Goal: Task Accomplishment & Management: Manage account settings

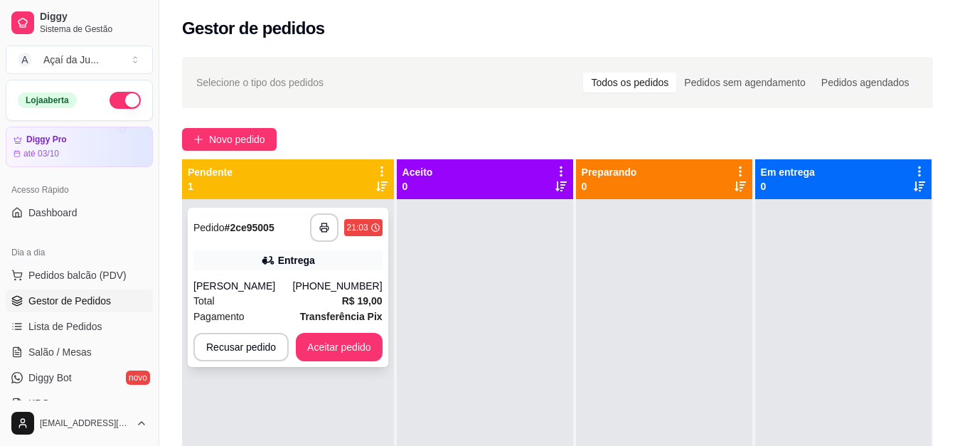
click at [258, 287] on div "[PERSON_NAME]" at bounding box center [243, 286] width 100 height 14
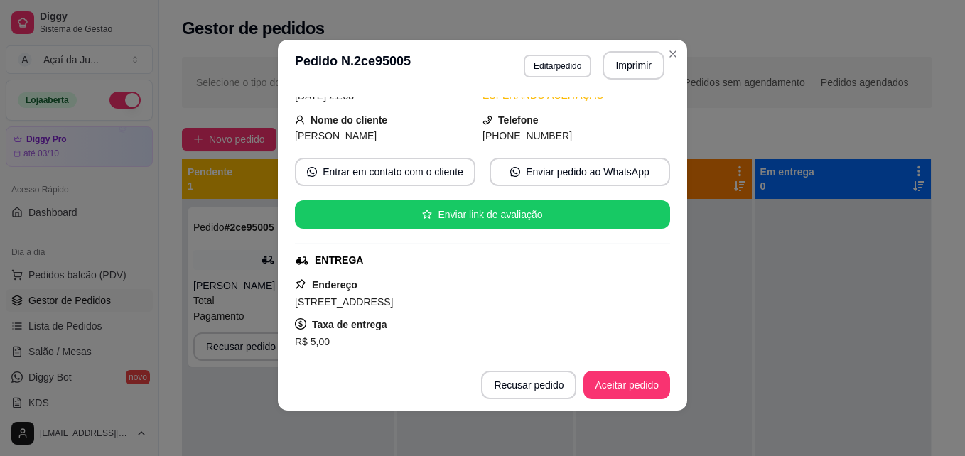
scroll to position [142, 0]
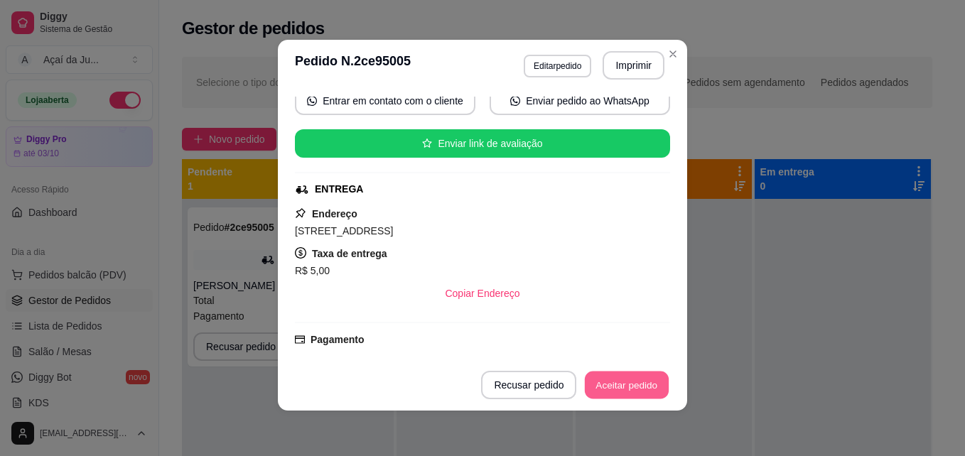
click at [613, 384] on button "Aceitar pedido" at bounding box center [627, 386] width 84 height 28
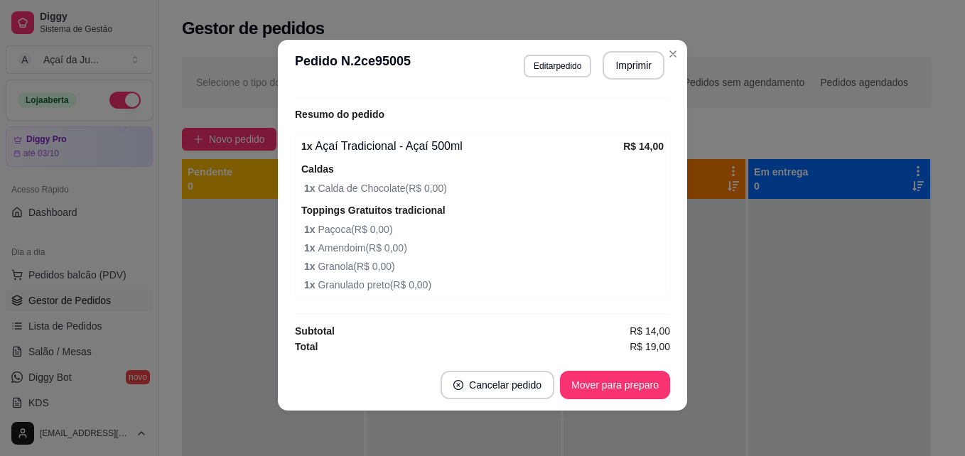
scroll to position [433, 0]
click at [616, 58] on button "Imprimir" at bounding box center [634, 66] width 60 height 28
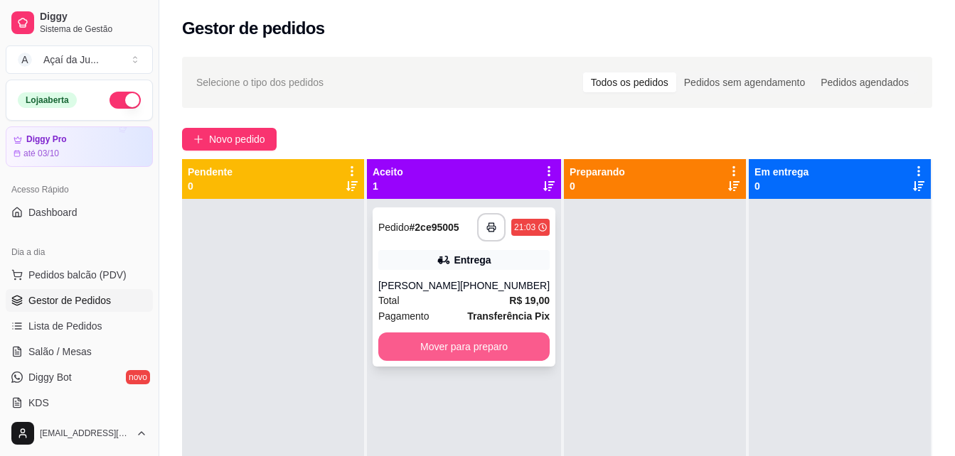
click at [474, 353] on button "Mover para preparo" at bounding box center [463, 347] width 171 height 28
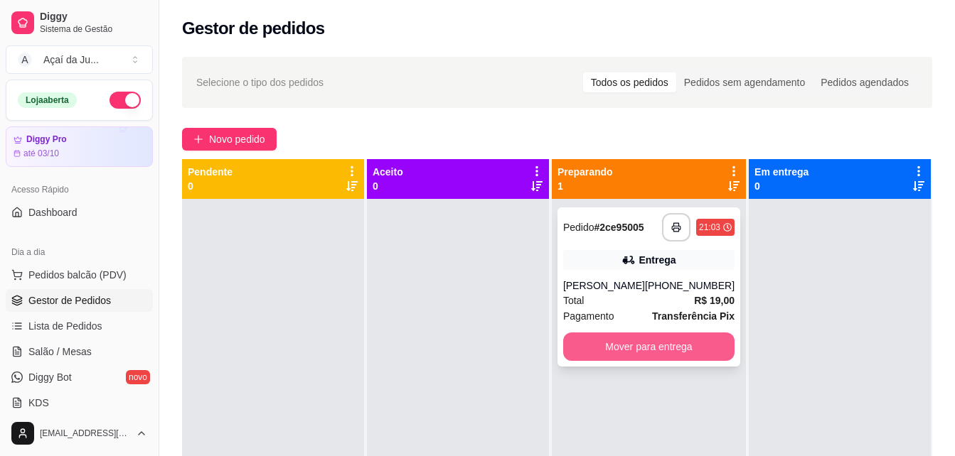
click at [612, 346] on button "Mover para entrega" at bounding box center [648, 347] width 171 height 28
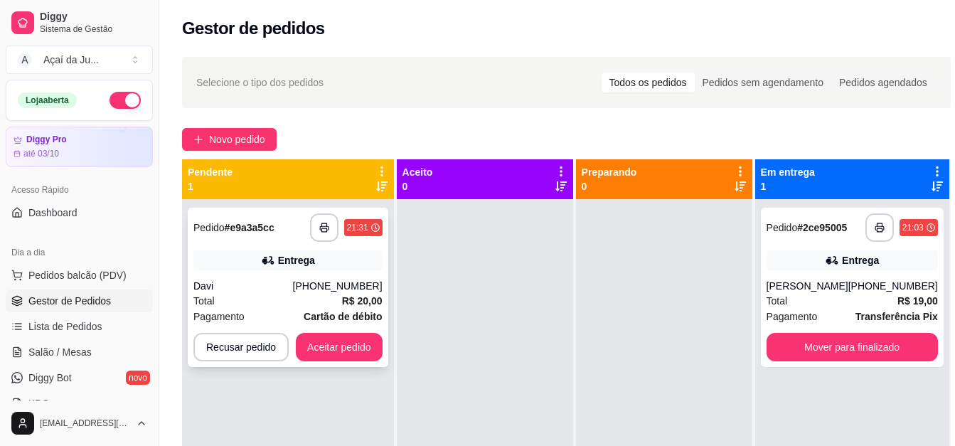
click at [340, 306] on div "Total R$ 20,00" at bounding box center [287, 301] width 189 height 16
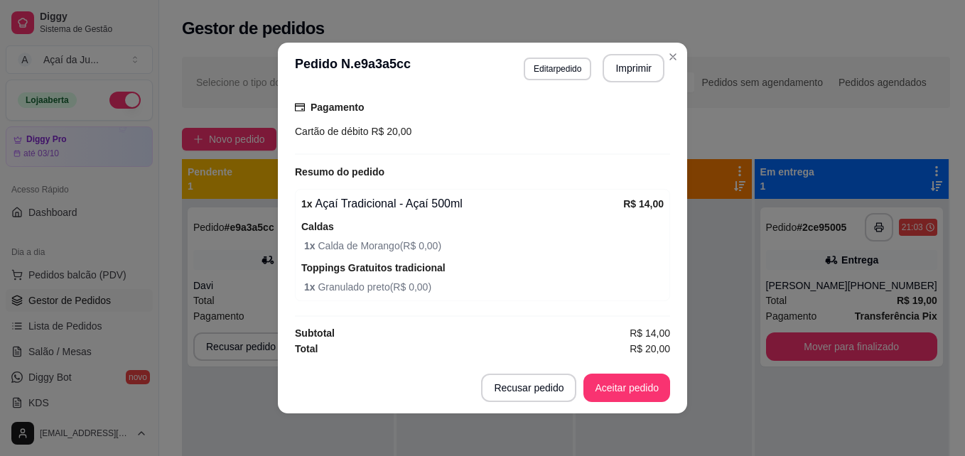
scroll to position [3, 0]
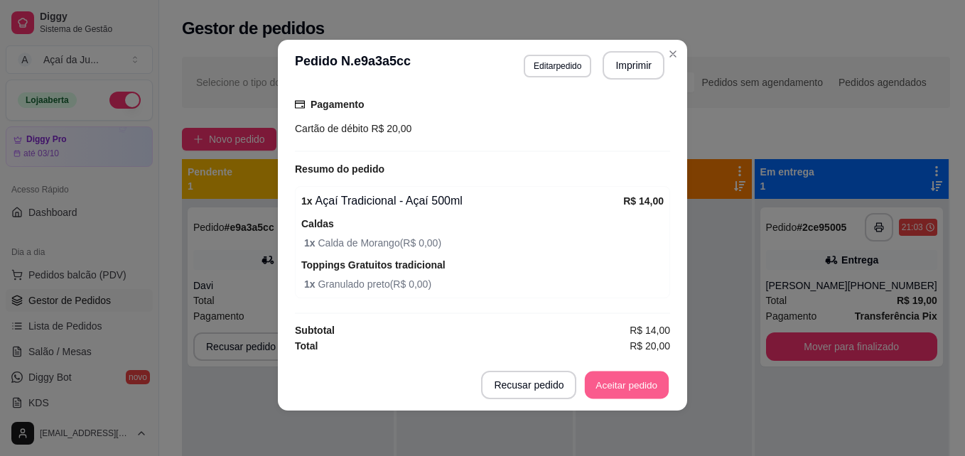
click at [631, 387] on button "Aceitar pedido" at bounding box center [627, 386] width 84 height 28
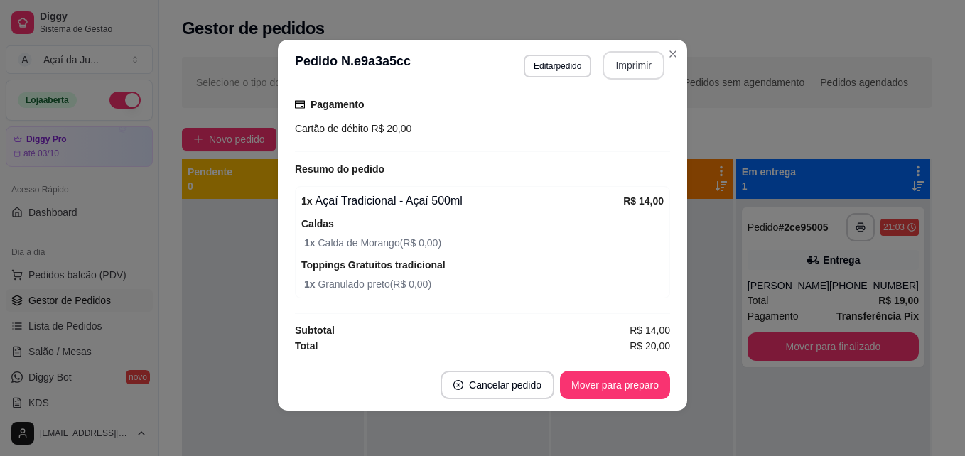
click at [626, 63] on button "Imprimir" at bounding box center [634, 65] width 62 height 28
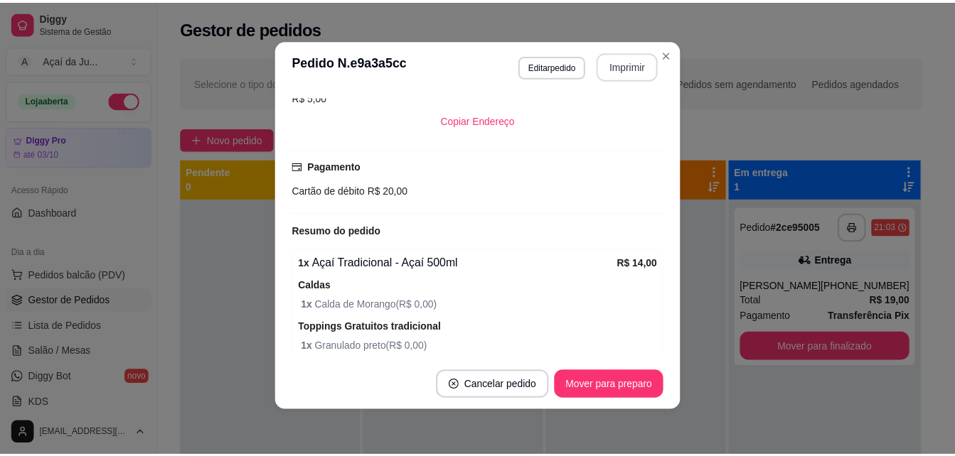
scroll to position [378, 0]
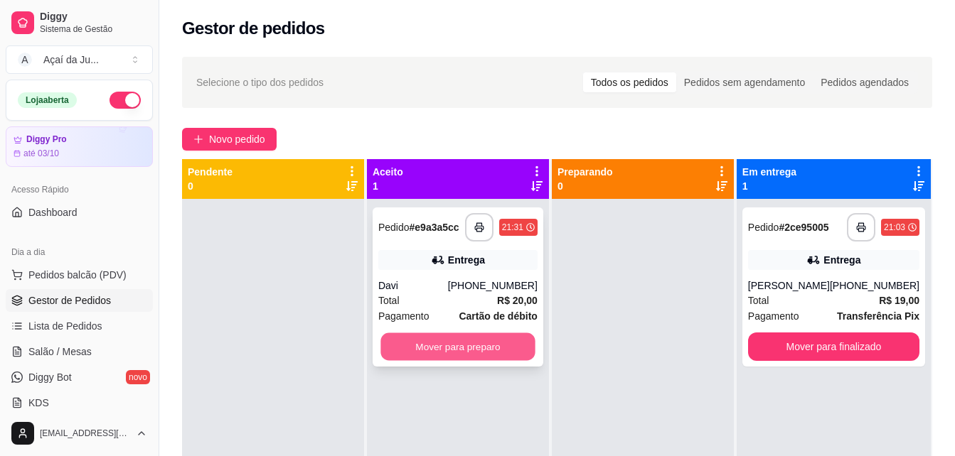
click at [499, 354] on button "Mover para preparo" at bounding box center [457, 347] width 154 height 28
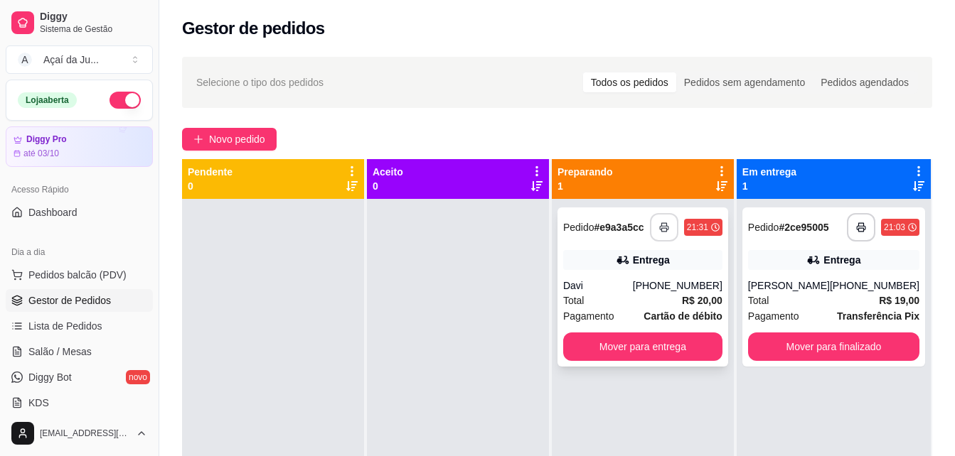
click at [663, 232] on button "button" at bounding box center [664, 227] width 28 height 28
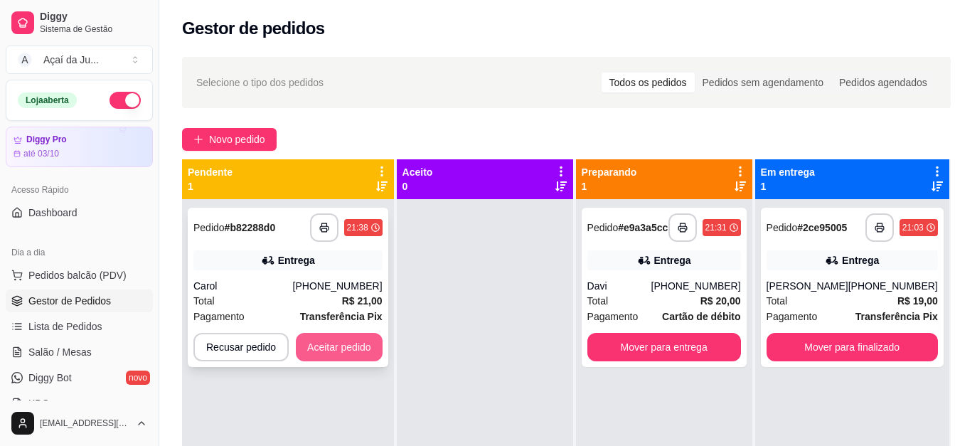
click at [358, 337] on button "Aceitar pedido" at bounding box center [339, 347] width 87 height 28
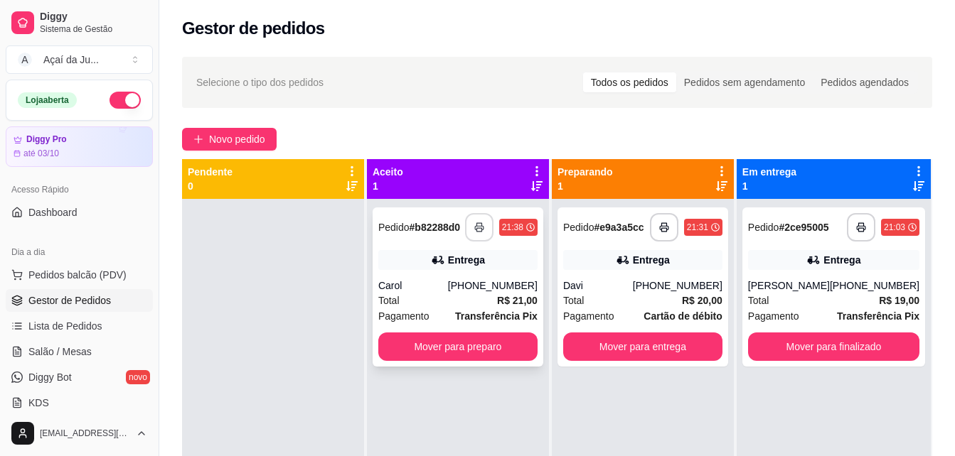
click at [481, 225] on icon "button" at bounding box center [479, 228] width 10 height 10
click at [590, 341] on button "Mover para entrega" at bounding box center [642, 347] width 159 height 28
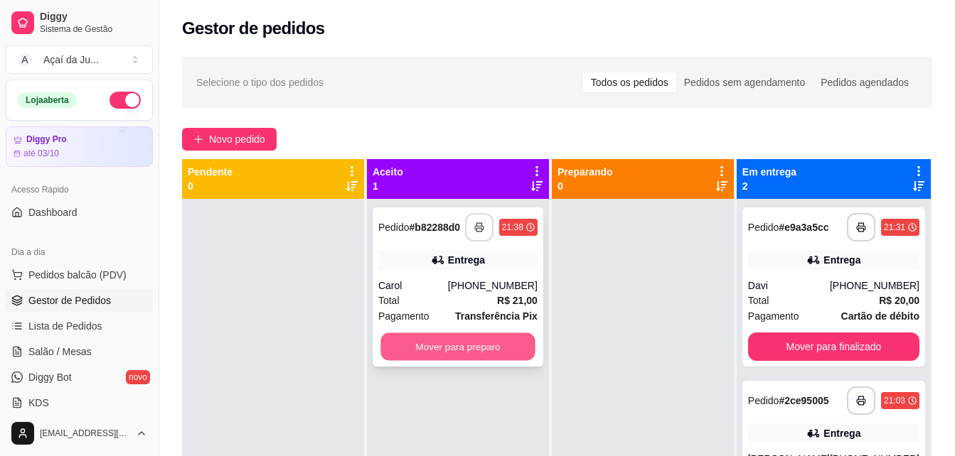
click at [518, 355] on button "Mover para preparo" at bounding box center [457, 347] width 154 height 28
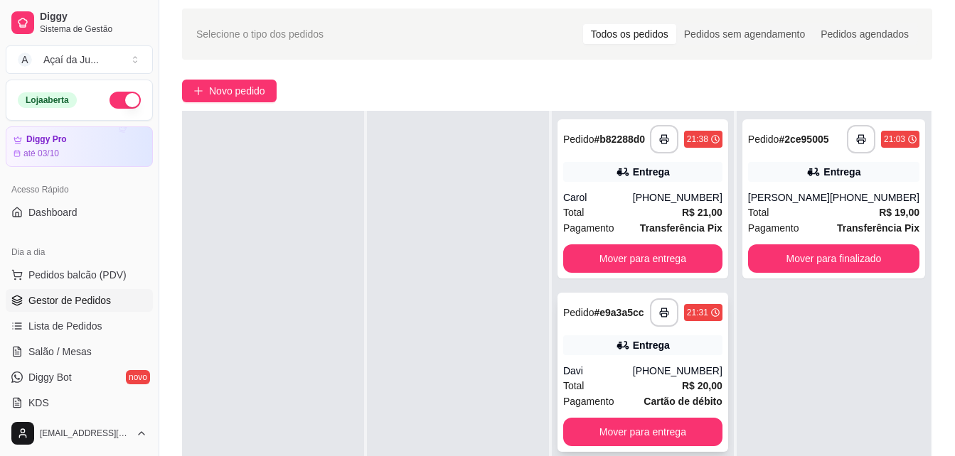
scroll to position [213, 0]
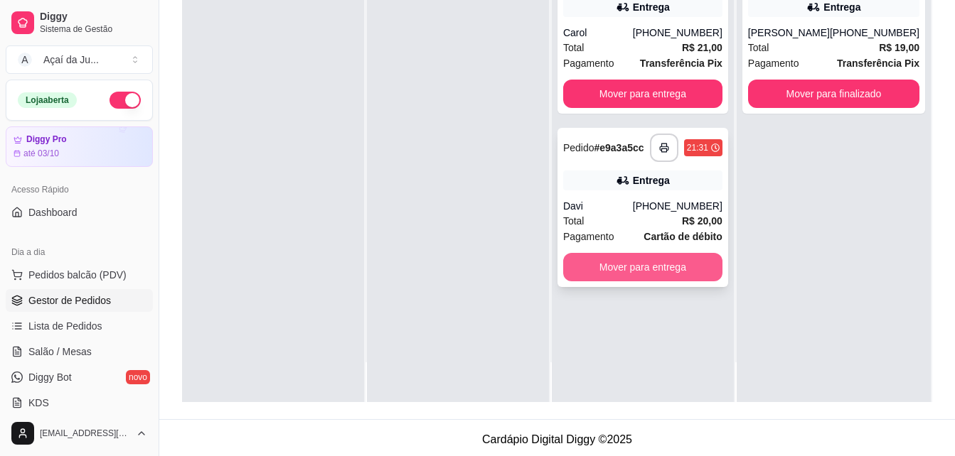
click at [648, 273] on button "Mover para entrega" at bounding box center [642, 267] width 159 height 28
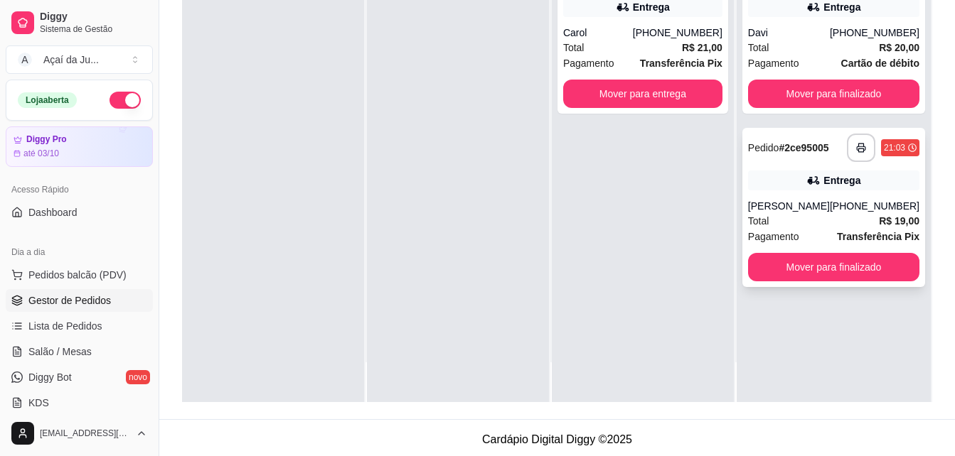
click at [793, 195] on div "**********" at bounding box center [833, 207] width 183 height 159
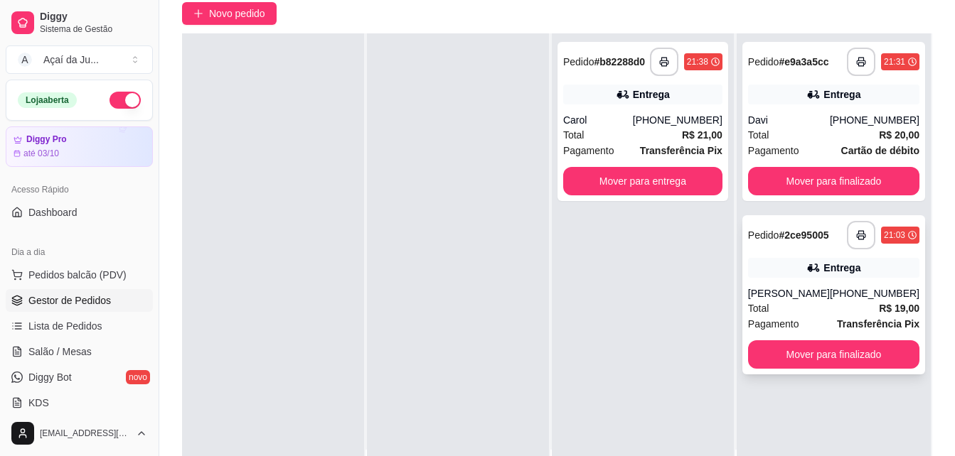
scroll to position [142, 0]
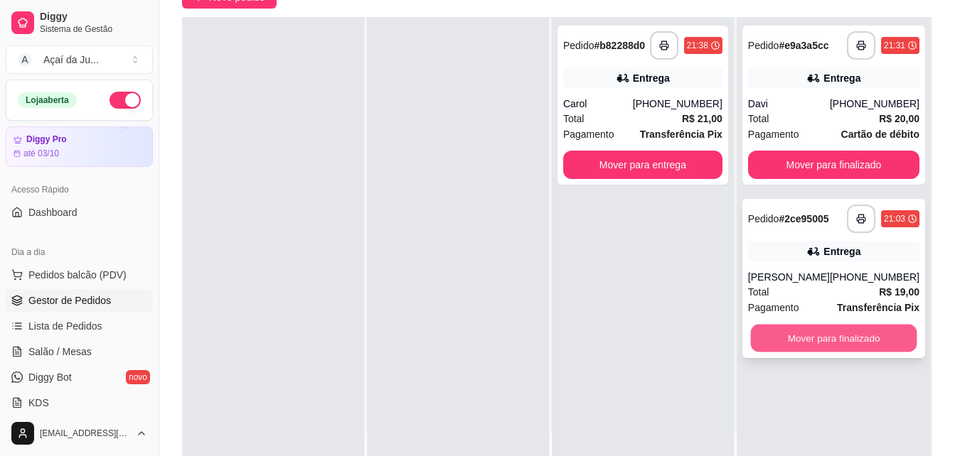
click at [798, 348] on button "Mover para finalizado" at bounding box center [833, 339] width 166 height 28
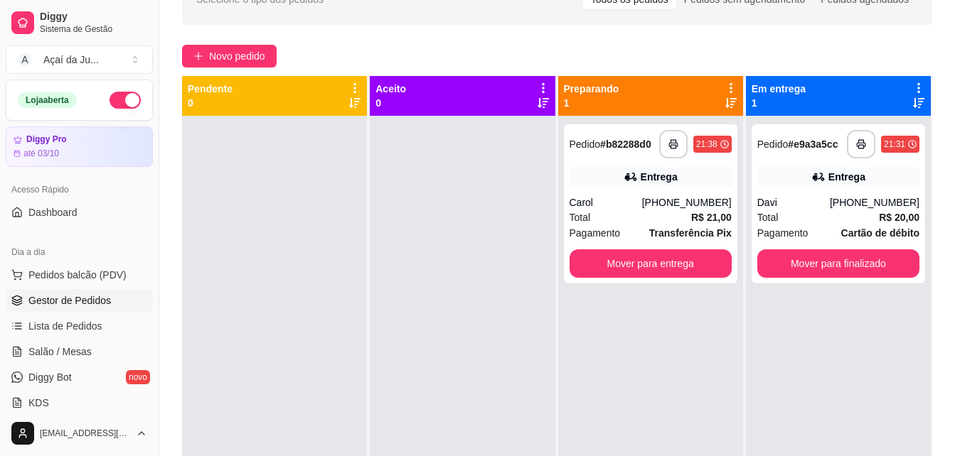
scroll to position [0, 0]
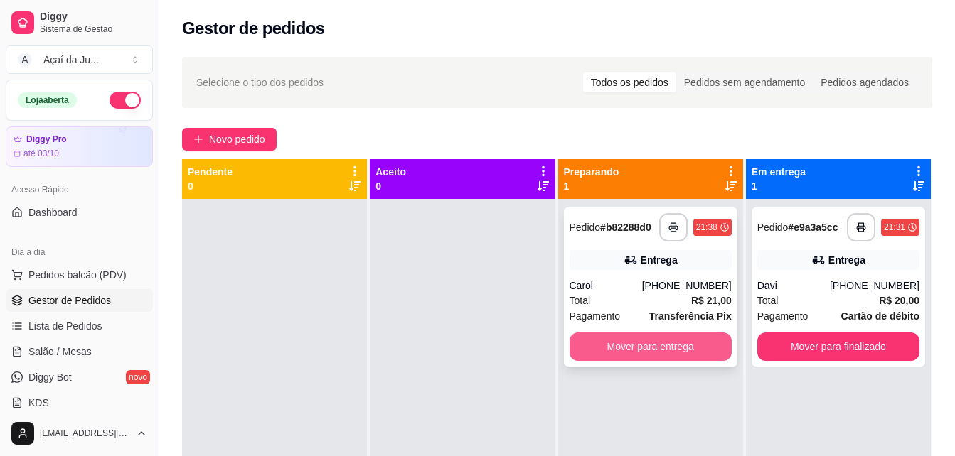
click at [633, 343] on button "Mover para entrega" at bounding box center [650, 347] width 162 height 28
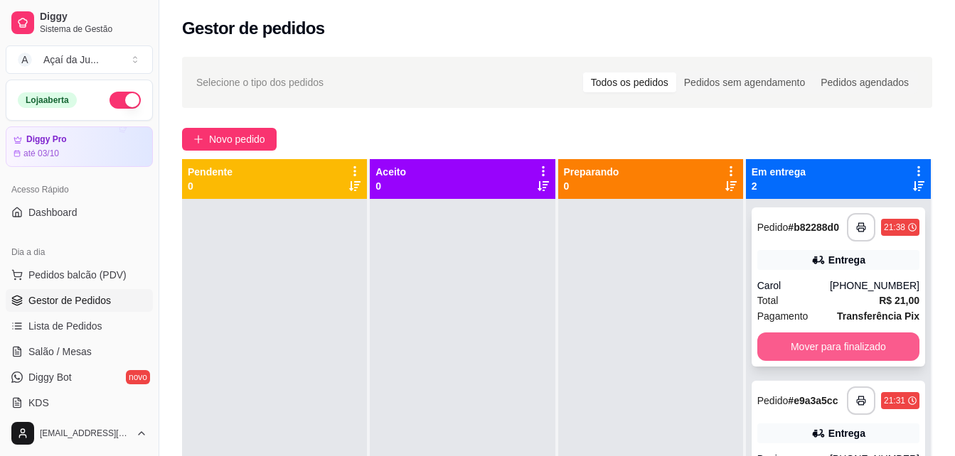
click at [847, 342] on button "Mover para finalizado" at bounding box center [838, 347] width 162 height 28
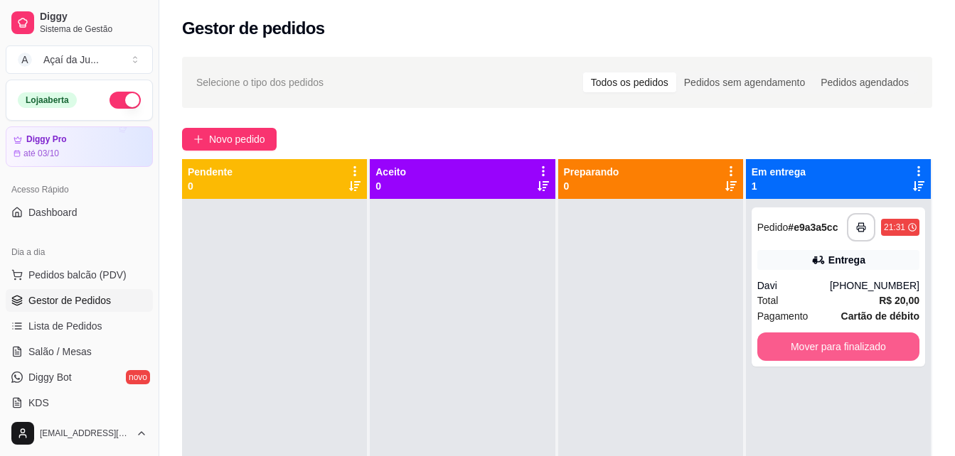
click at [847, 342] on button "Mover para finalizado" at bounding box center [838, 347] width 162 height 28
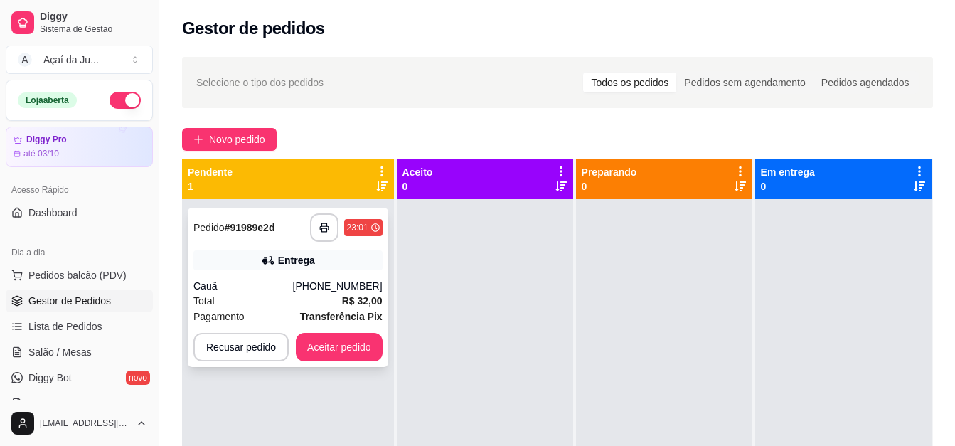
click at [250, 262] on div "Entrega" at bounding box center [287, 260] width 189 height 20
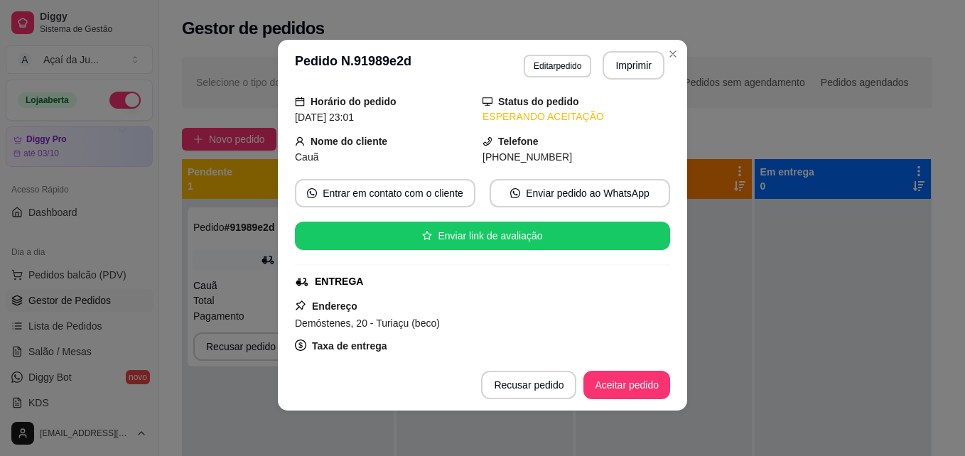
scroll to position [142, 0]
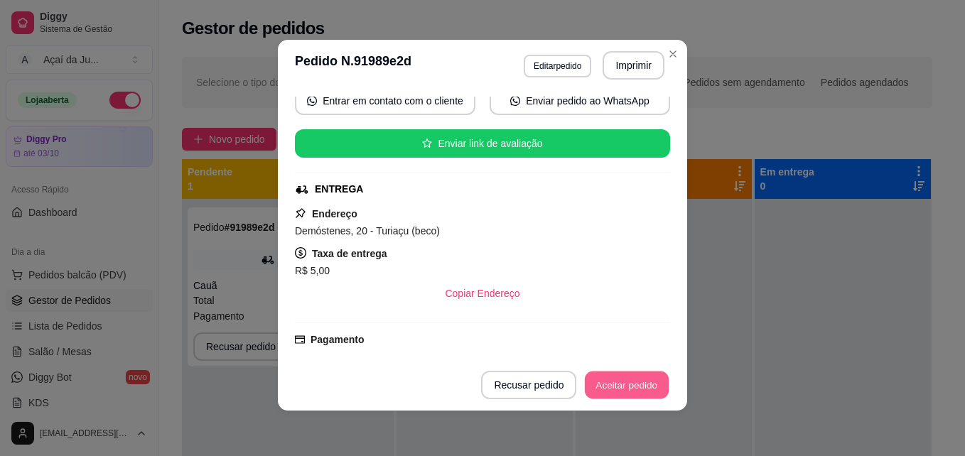
click at [630, 382] on button "Aceitar pedido" at bounding box center [627, 386] width 84 height 28
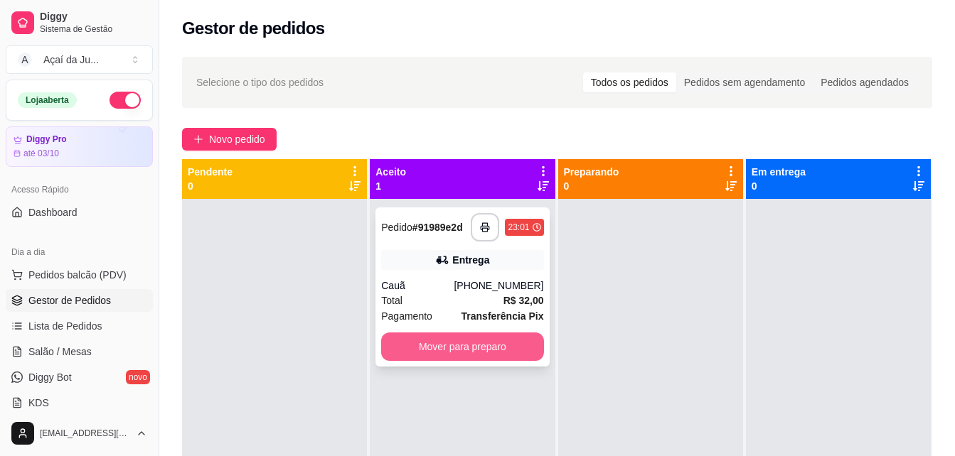
click at [482, 355] on button "Mover para preparo" at bounding box center [462, 347] width 162 height 28
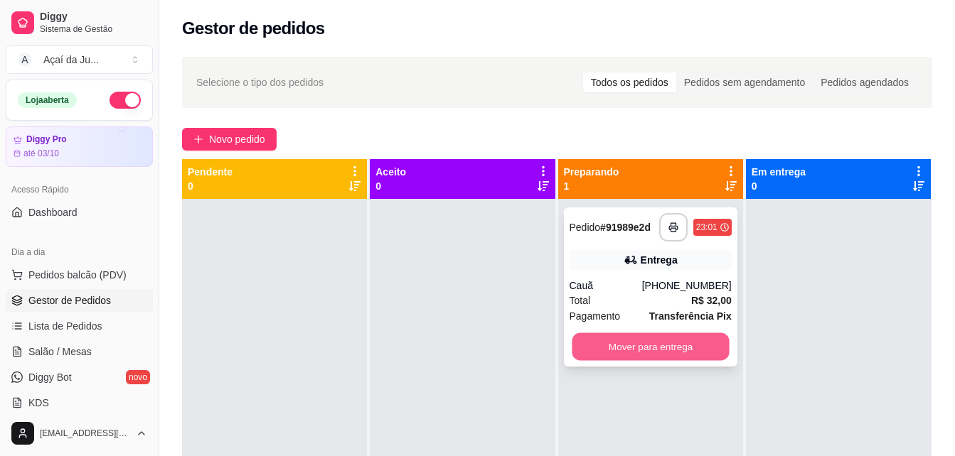
click at [626, 357] on button "Mover para entrega" at bounding box center [650, 347] width 157 height 28
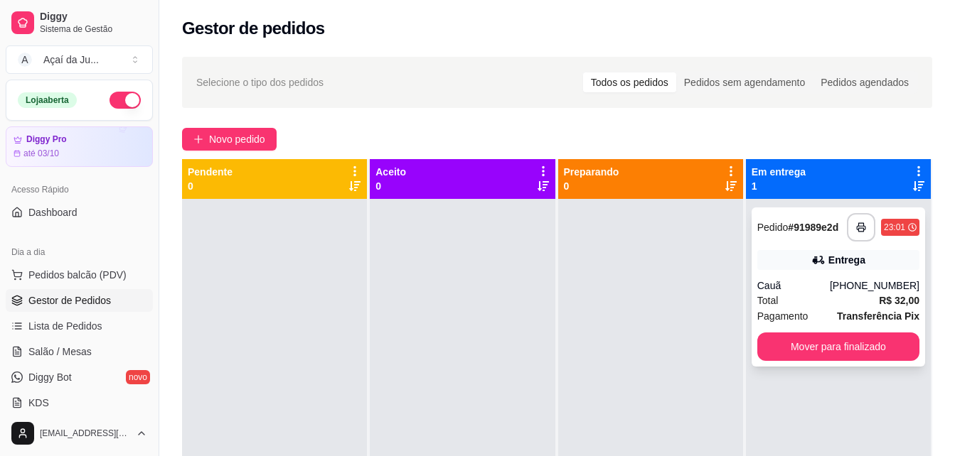
click at [849, 252] on div "Entrega" at bounding box center [838, 260] width 162 height 20
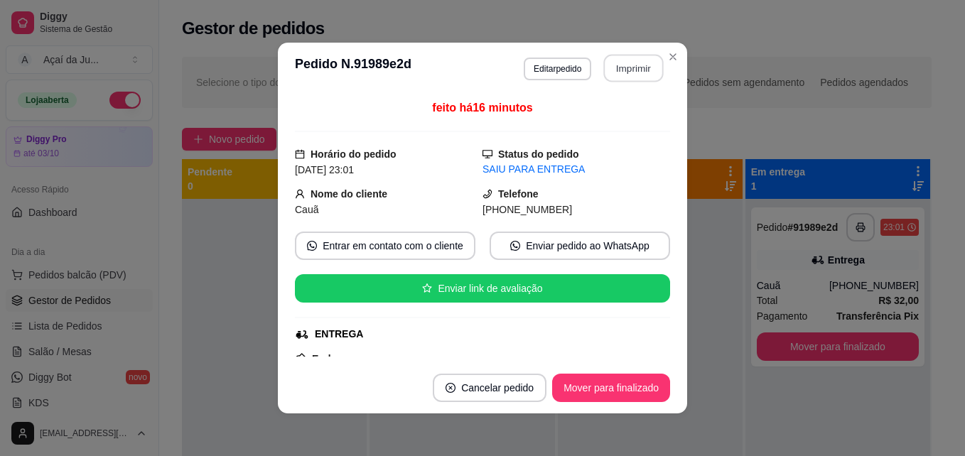
click at [641, 65] on button "Imprimir" at bounding box center [634, 69] width 60 height 28
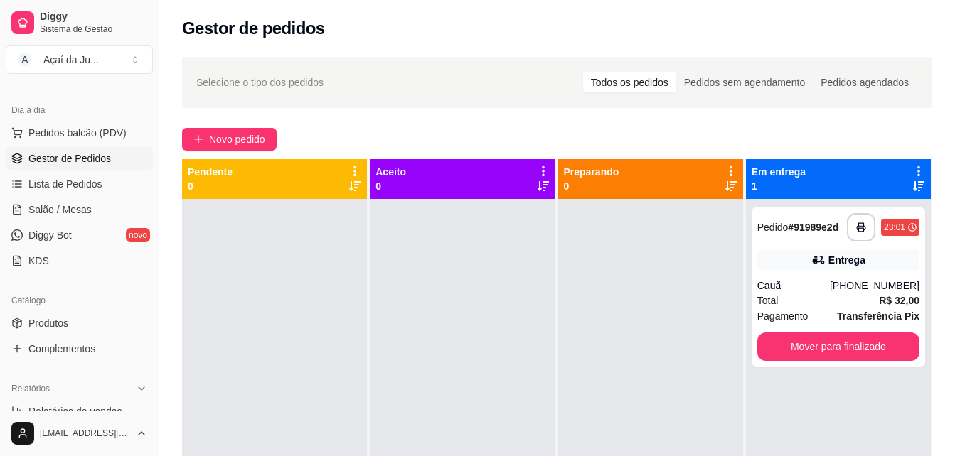
scroll to position [213, 0]
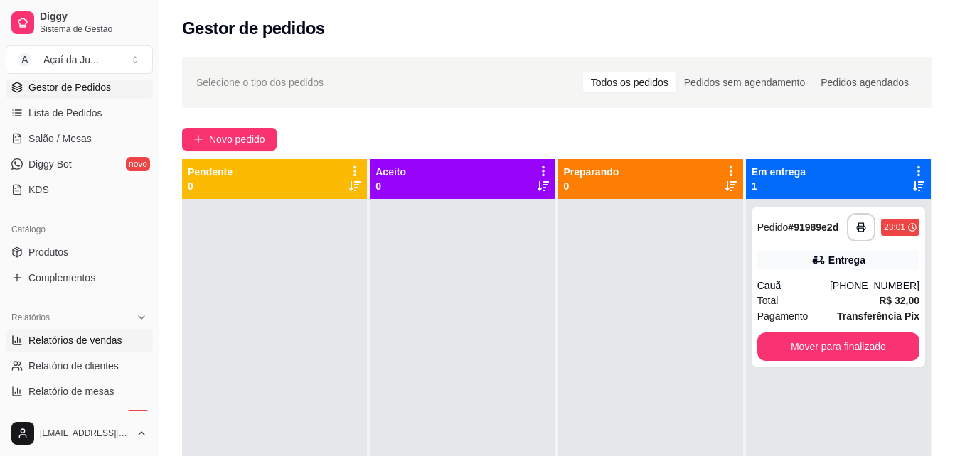
click at [71, 336] on span "Relatórios de vendas" at bounding box center [75, 340] width 94 height 14
select select "ALL"
select select "0"
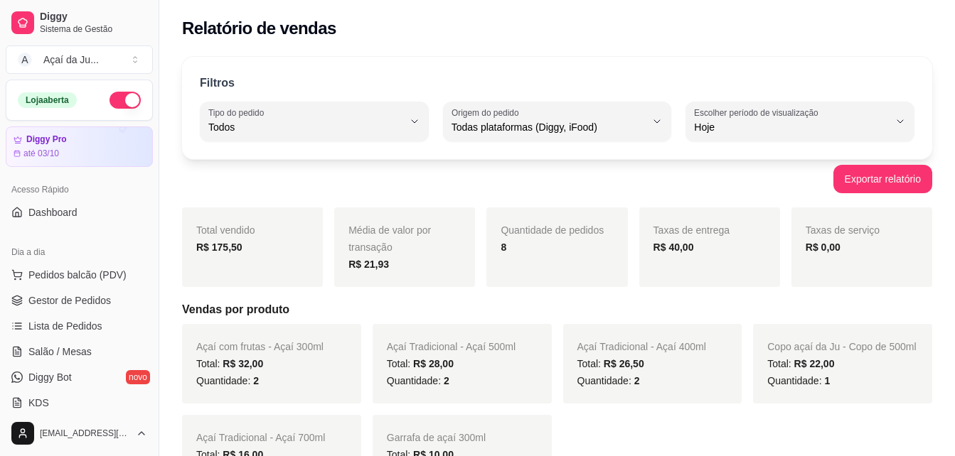
click at [119, 306] on link "Gestor de Pedidos" at bounding box center [79, 300] width 147 height 23
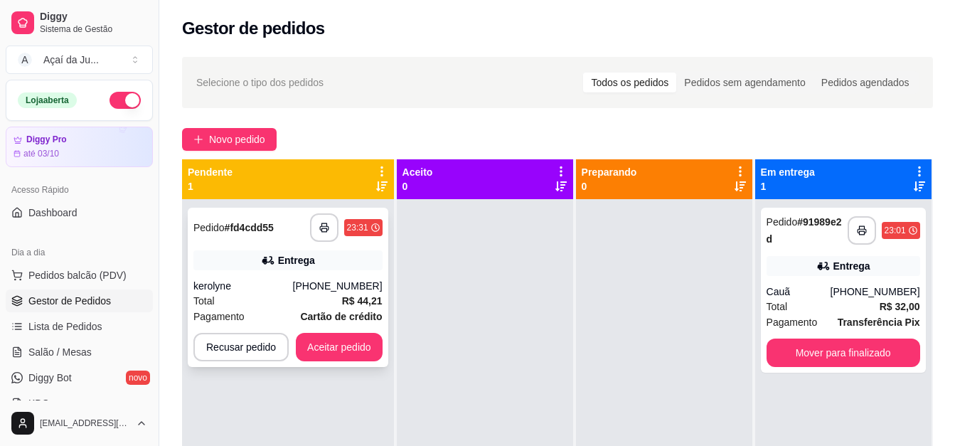
click at [200, 254] on div "Entrega" at bounding box center [287, 260] width 189 height 20
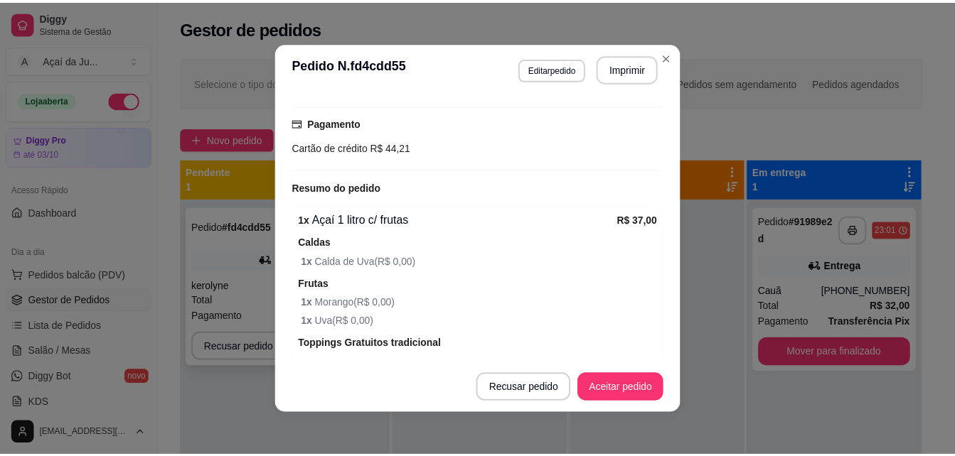
scroll to position [339, 0]
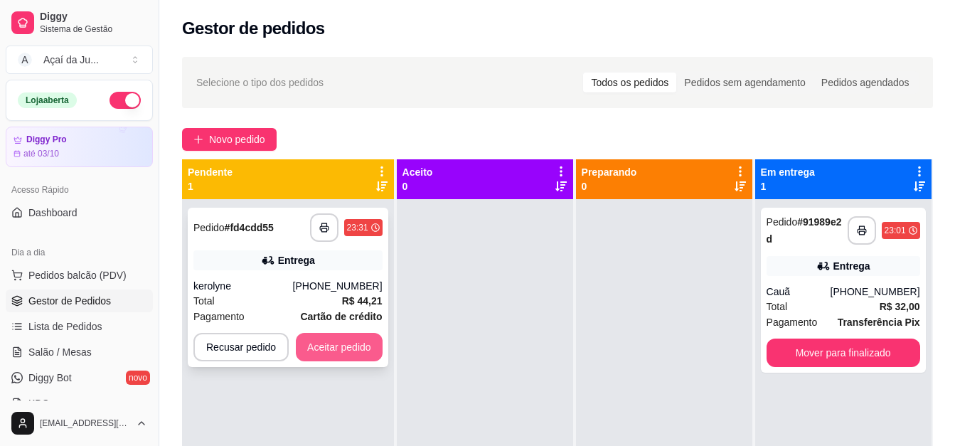
click at [349, 349] on button "Aceitar pedido" at bounding box center [339, 347] width 87 height 28
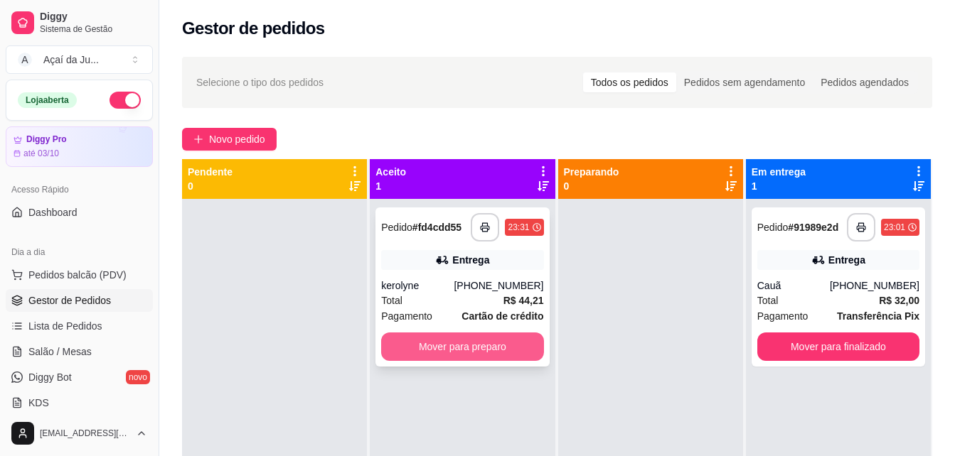
click at [444, 350] on button "Mover para preparo" at bounding box center [462, 347] width 162 height 28
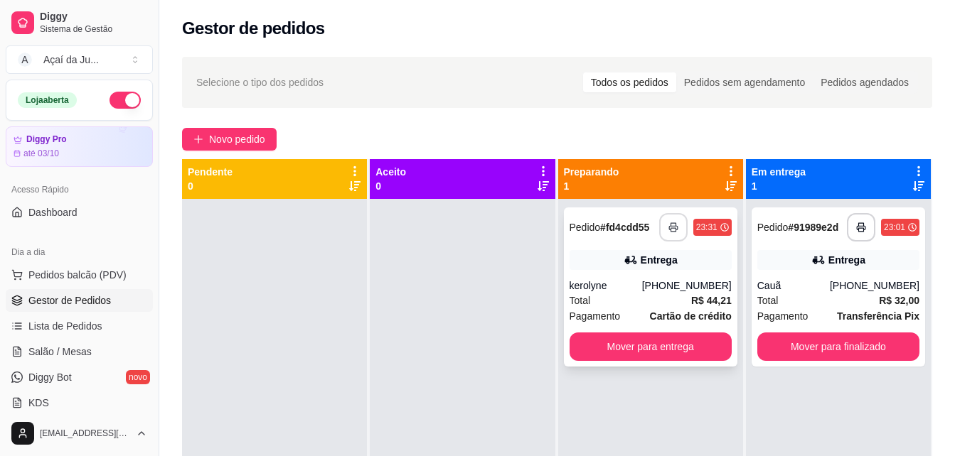
click at [673, 225] on button "button" at bounding box center [673, 227] width 28 height 28
click at [127, 97] on button "button" at bounding box center [124, 100] width 31 height 17
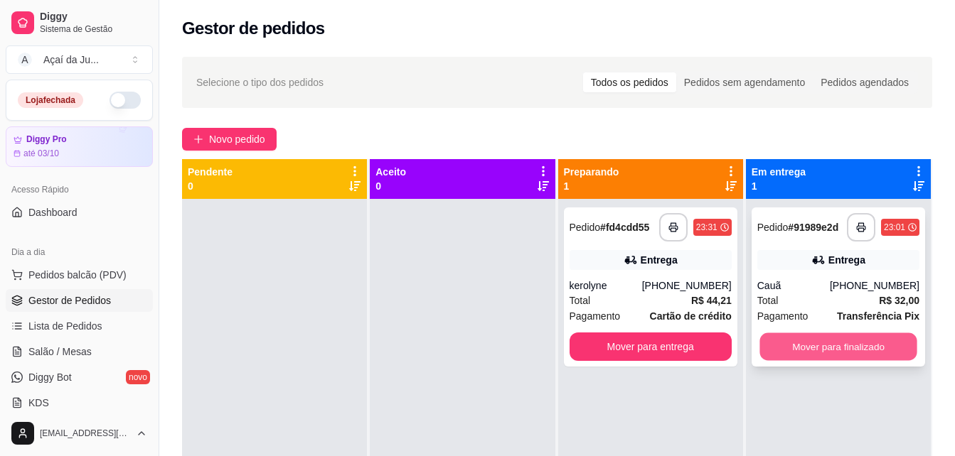
click at [852, 354] on button "Mover para finalizado" at bounding box center [837, 347] width 157 height 28
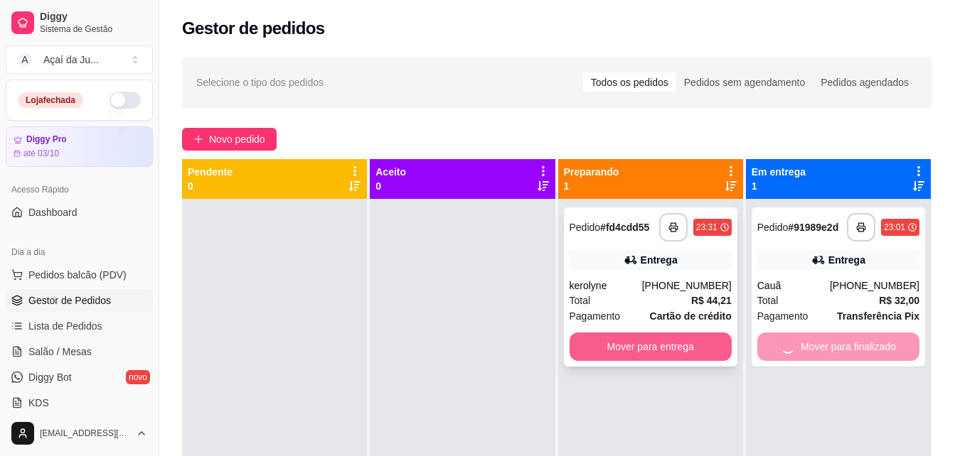
click at [712, 344] on button "Mover para entrega" at bounding box center [650, 347] width 162 height 28
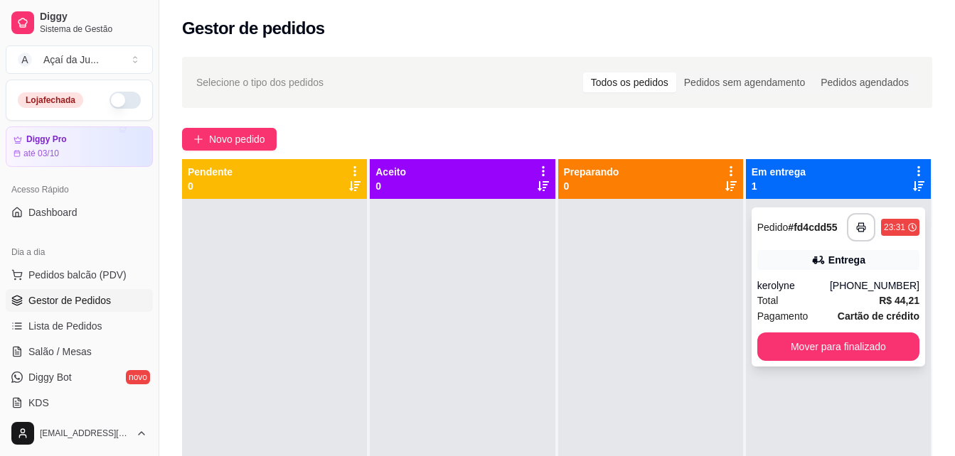
click at [913, 344] on div "**********" at bounding box center [837, 287] width 173 height 159
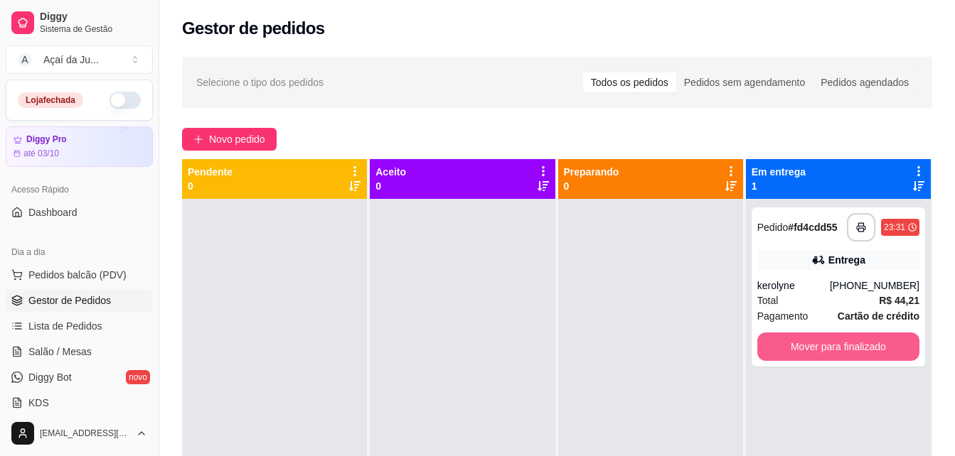
click at [890, 345] on button "Mover para finalizado" at bounding box center [838, 347] width 162 height 28
